Goal: Transaction & Acquisition: Purchase product/service

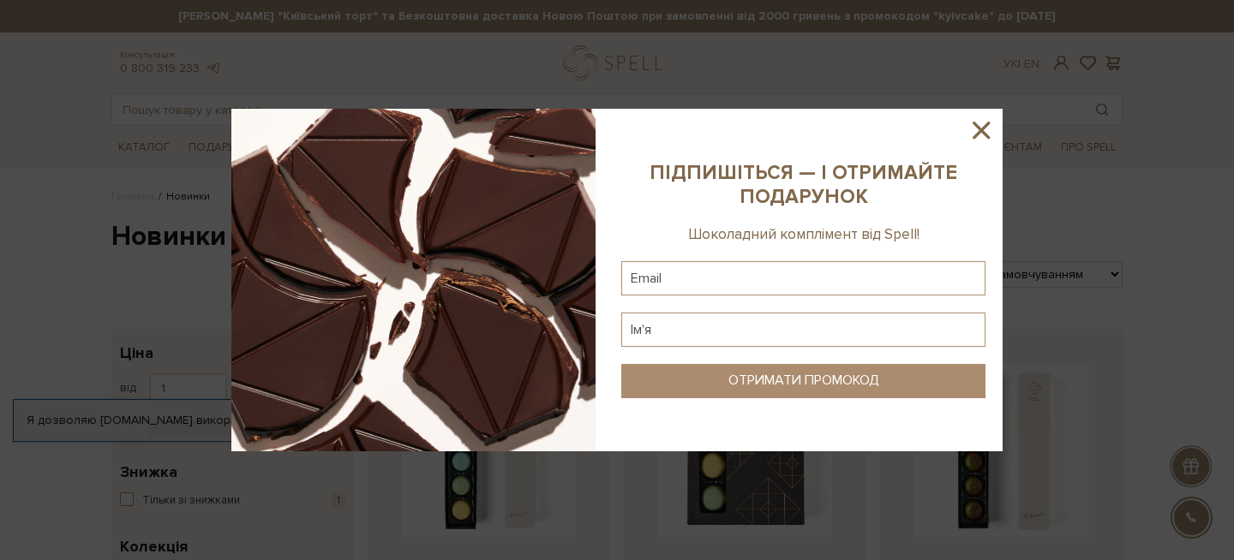
click at [984, 128] on icon at bounding box center [980, 130] width 17 height 17
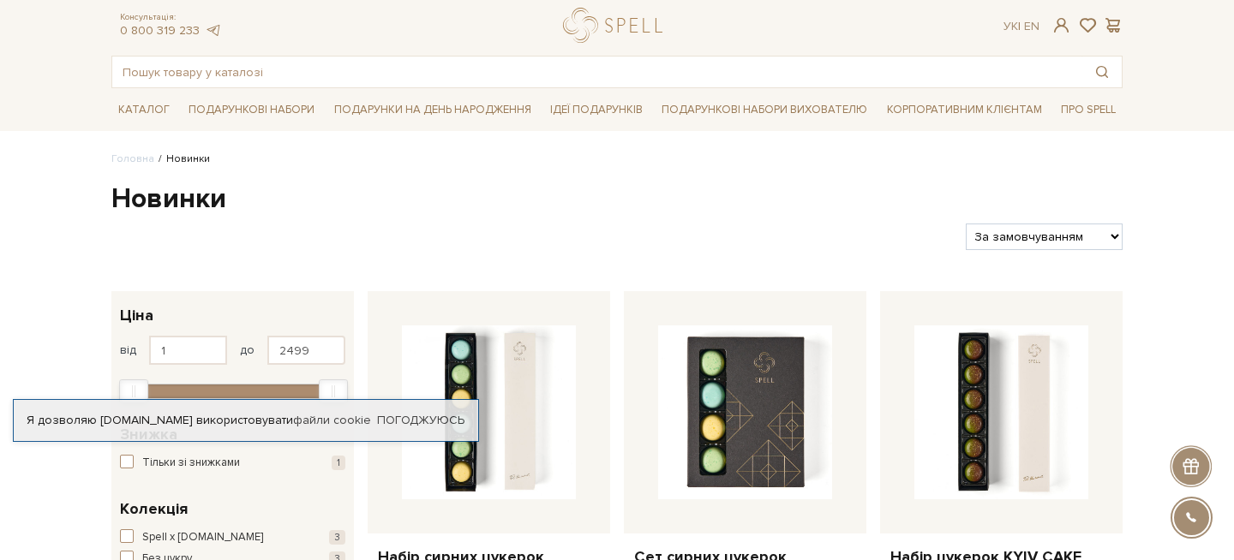
scroll to position [44, 0]
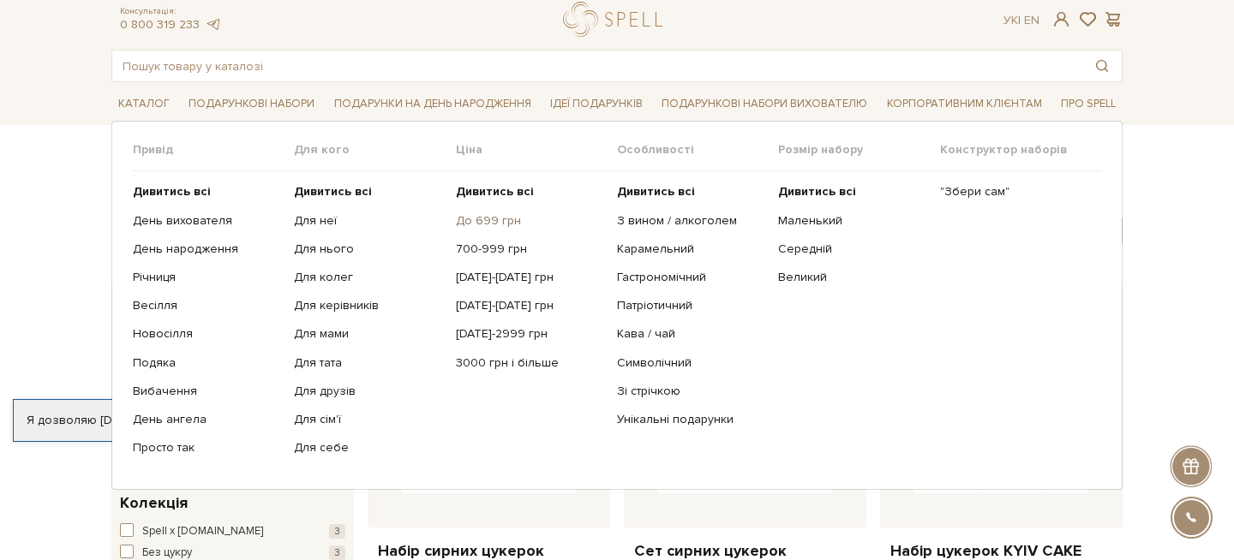
click at [479, 218] on link "До 699 грн" at bounding box center [530, 220] width 148 height 15
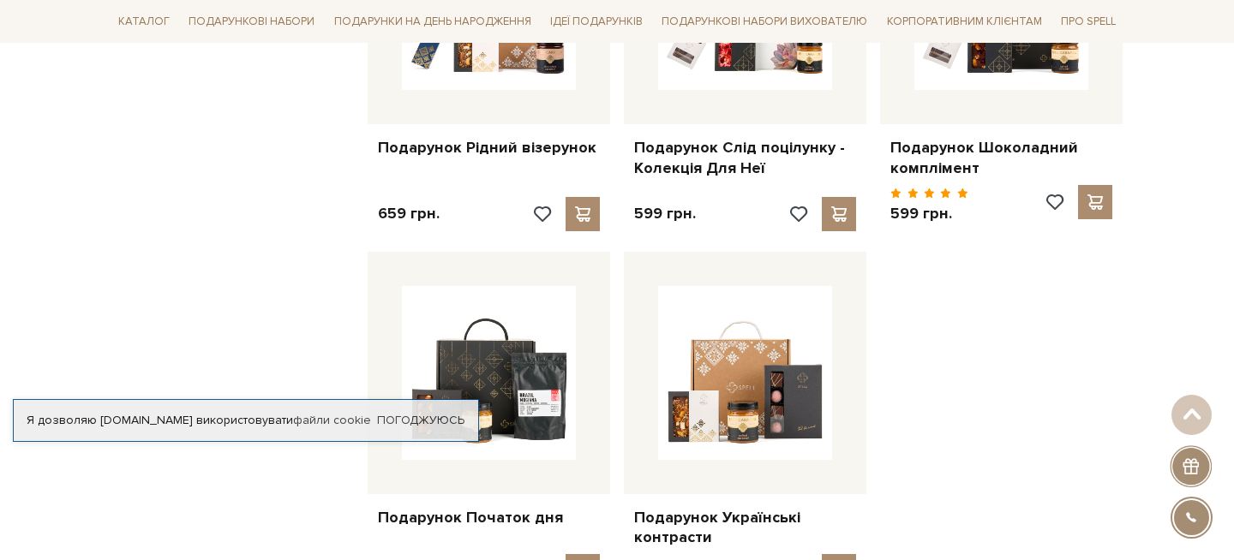
scroll to position [1438, 0]
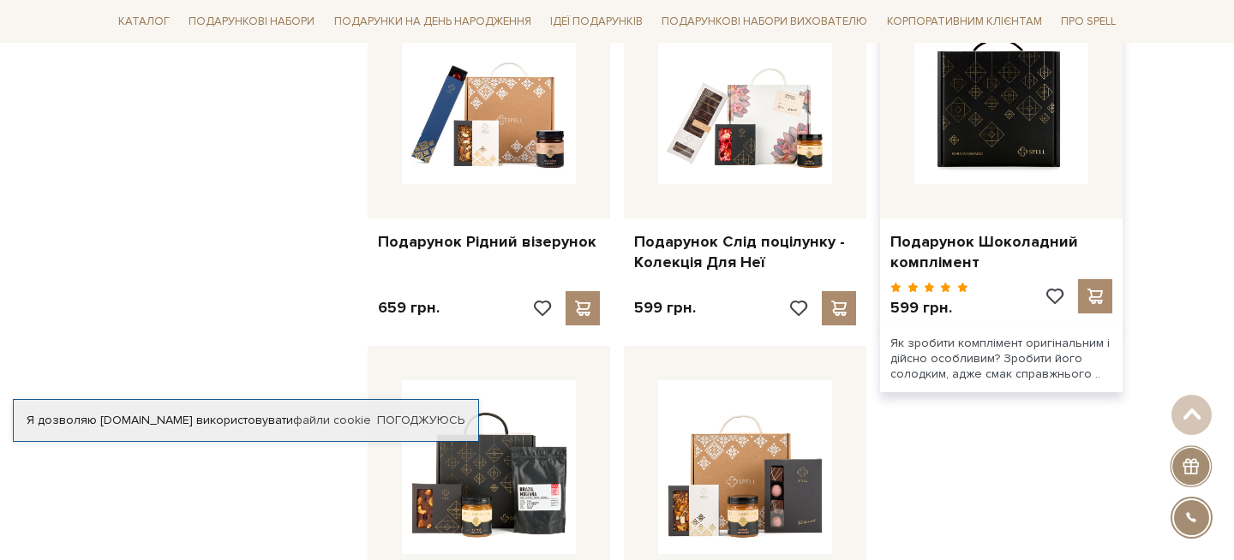
click at [1002, 123] on img at bounding box center [1001, 97] width 174 height 174
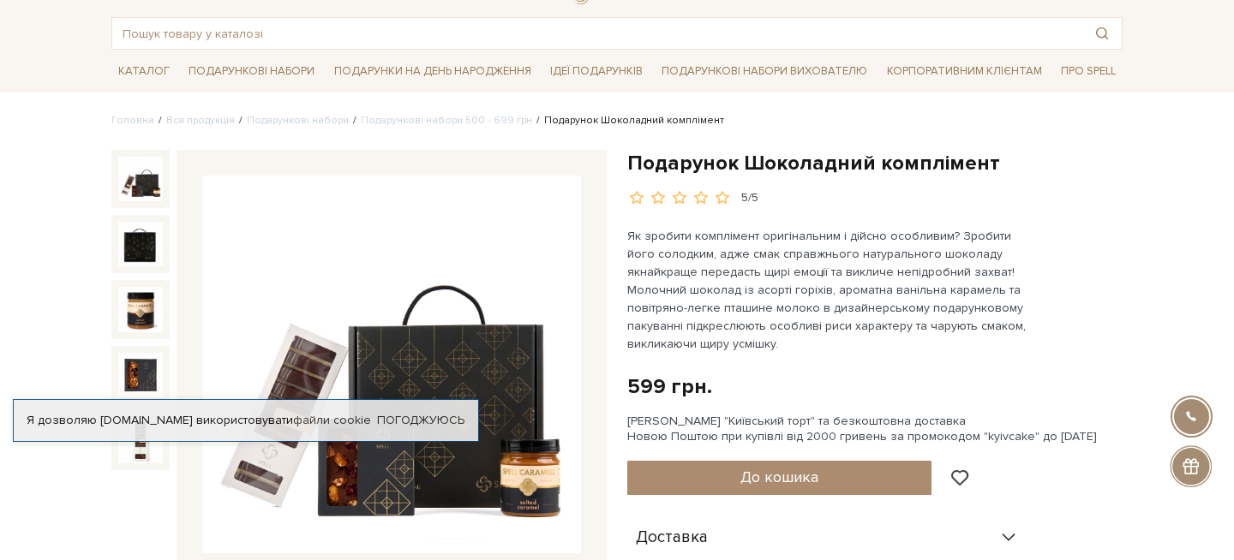
scroll to position [76, 0]
